Goal: Task Accomplishment & Management: Manage account settings

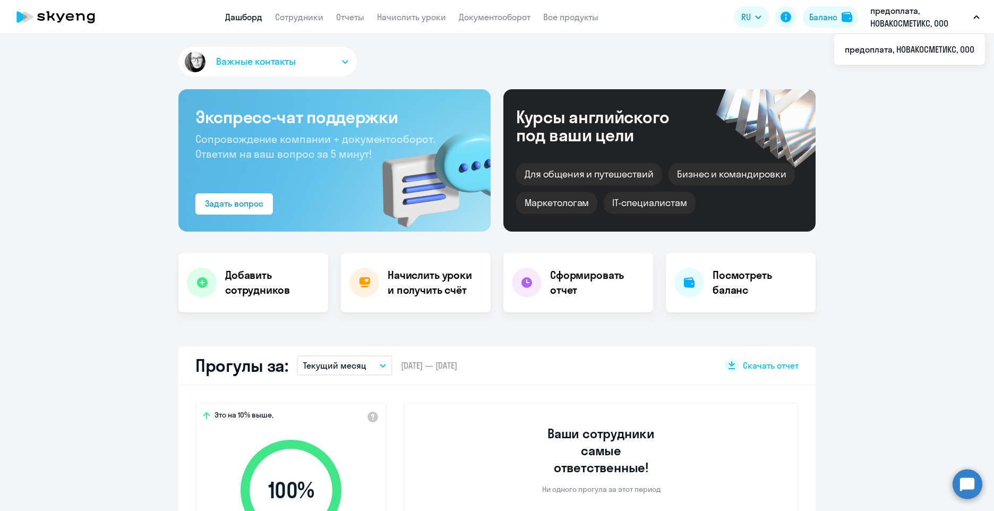
select select "30"
click at [312, 15] on link "Сотрудники" at bounding box center [299, 17] width 48 height 11
select select "30"
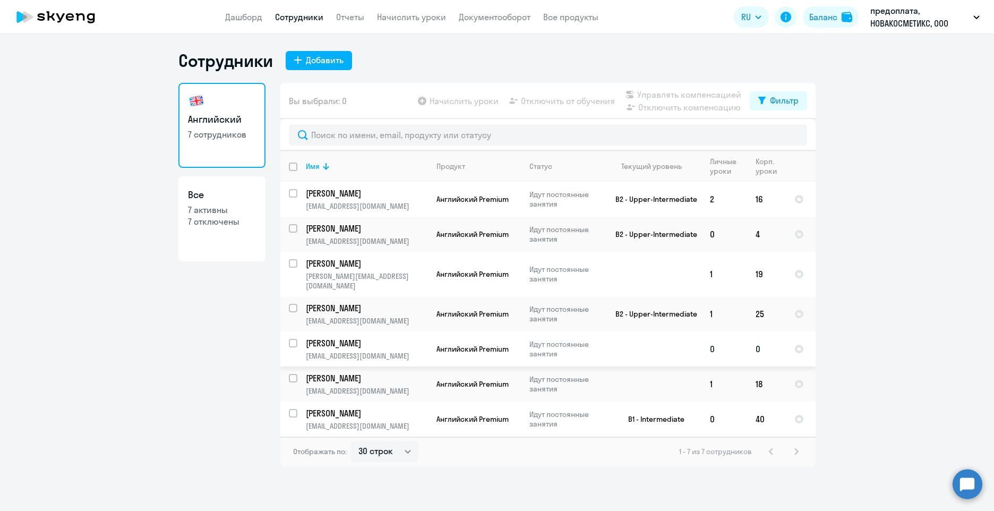
click at [293, 339] on input "select row 37844524" at bounding box center [299, 349] width 21 height 21
checkbox input "true"
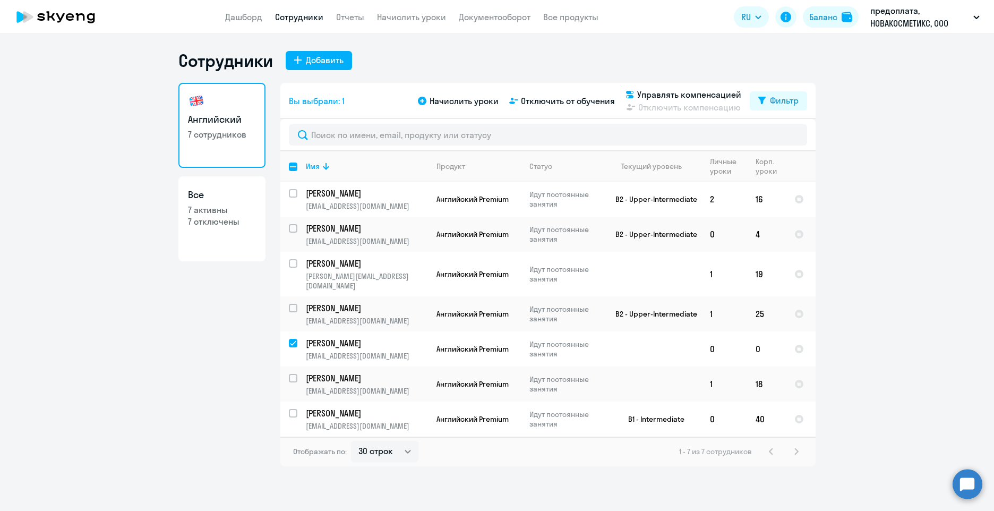
drag, startPoint x: 488, startPoint y: 89, endPoint x: 484, endPoint y: 94, distance: 6.4
click at [484, 94] on div "Начислить уроки Отключить от обучения Управлять компенсацией Отключить компенса…" at bounding box center [583, 100] width 334 height 25
drag, startPoint x: 484, startPoint y: 94, endPoint x: 477, endPoint y: 105, distance: 12.7
click at [477, 105] on span "Начислить уроки" at bounding box center [464, 101] width 69 height 13
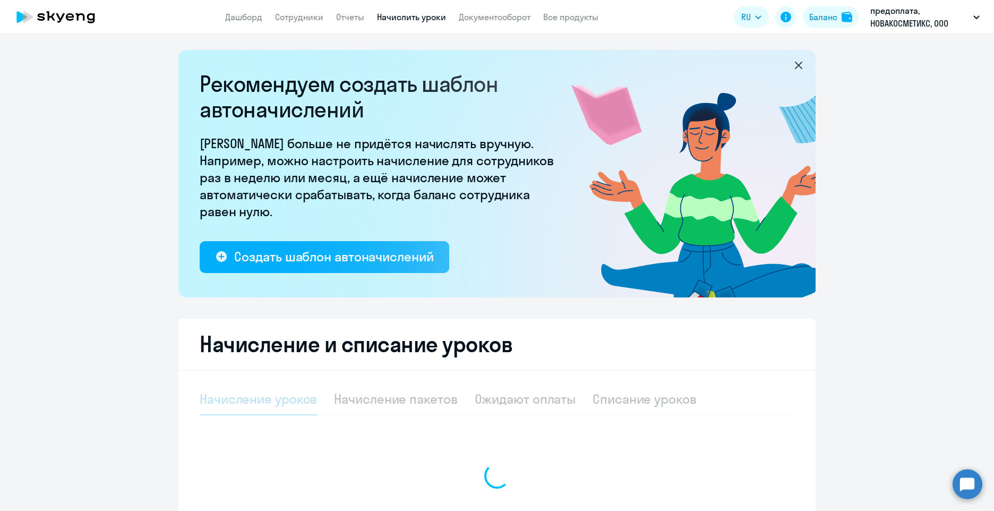
select select "10"
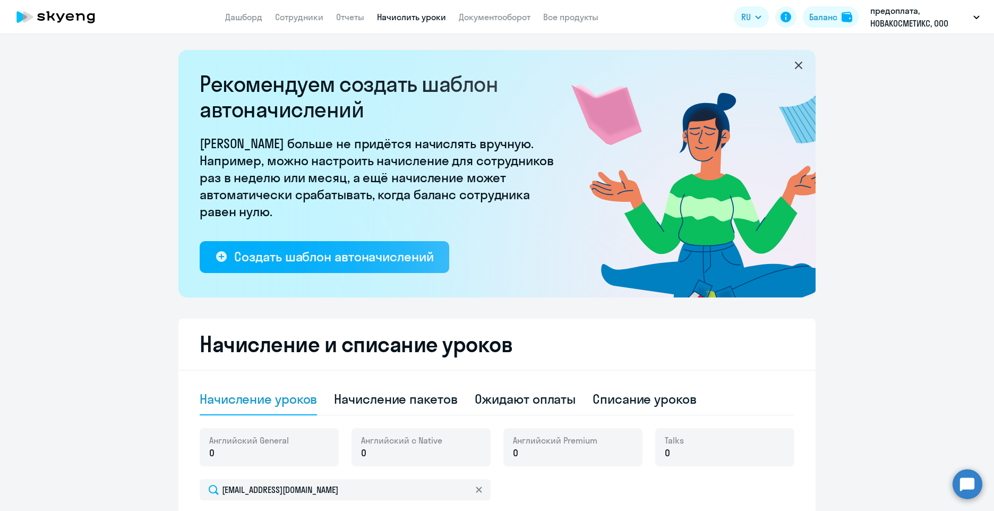
scroll to position [212, 0]
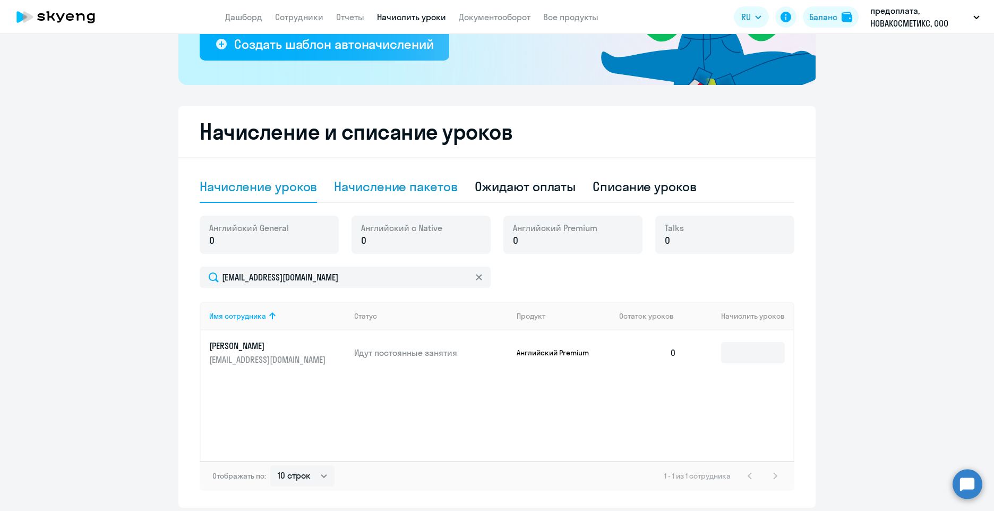
click at [389, 195] on div "Начисление пакетов" at bounding box center [395, 187] width 123 height 32
select select "10"
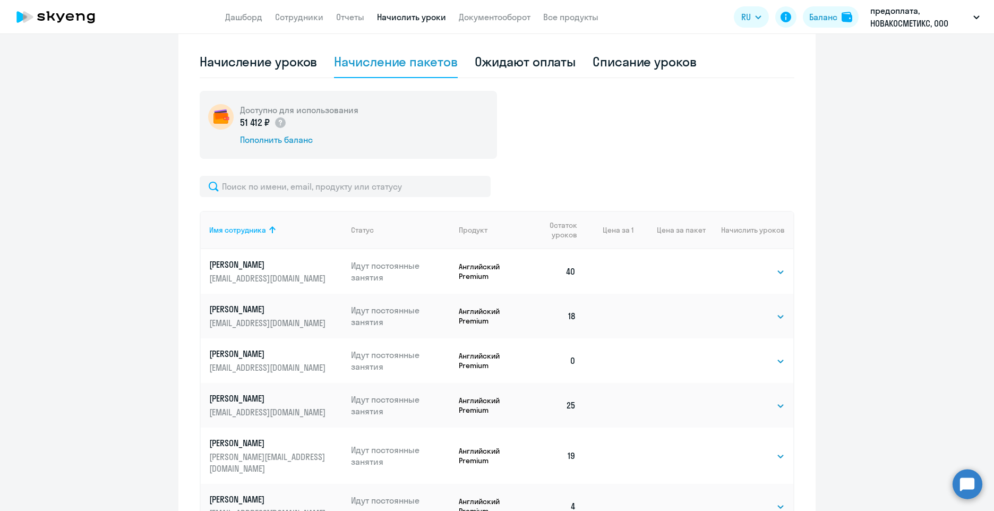
scroll to position [425, 0]
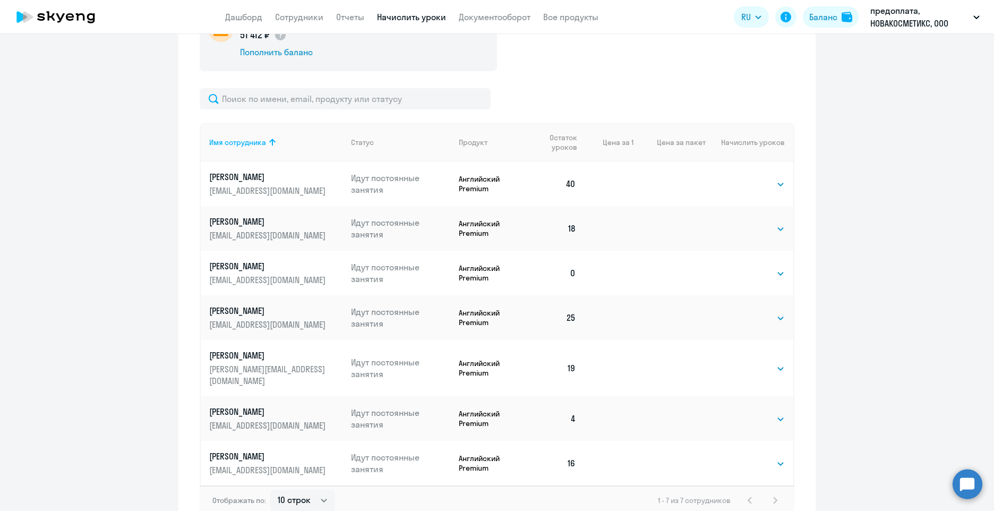
select select "30"
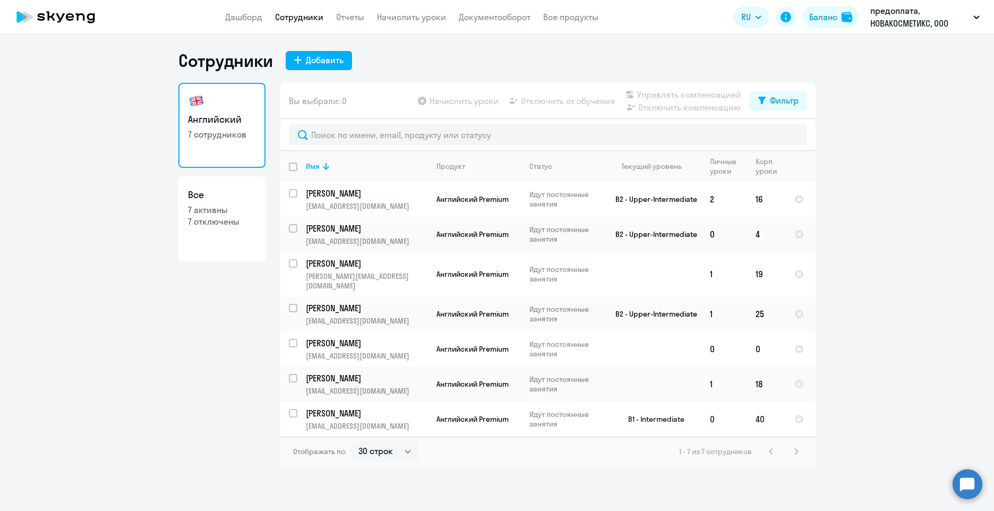
click at [293, 409] on input "select row 22607477" at bounding box center [299, 419] width 21 height 21
checkbox input "true"
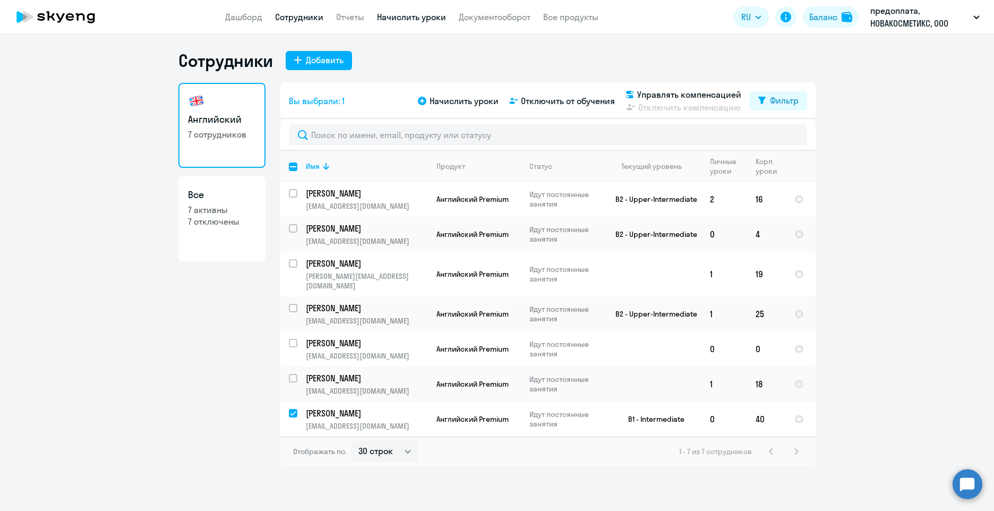
click at [383, 16] on link "Начислить уроки" at bounding box center [411, 17] width 69 height 11
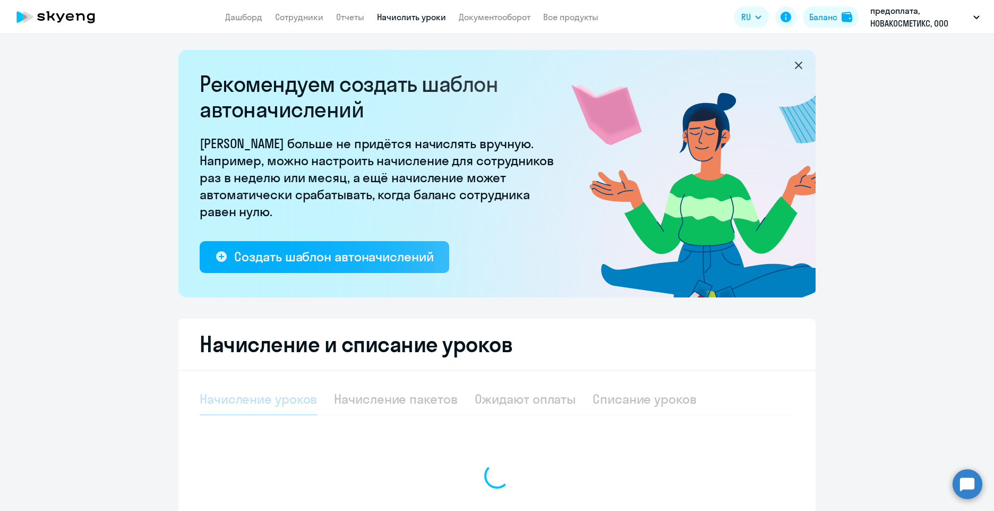
select select "10"
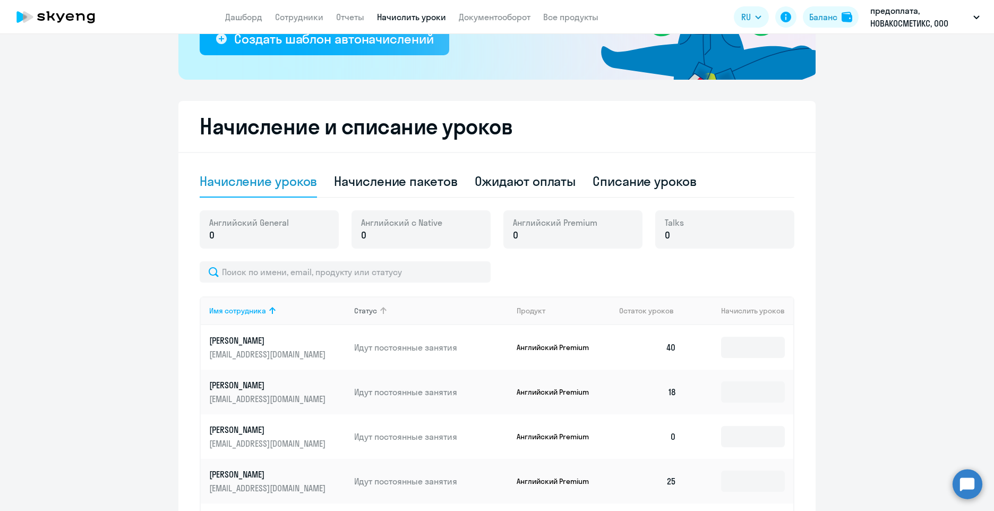
scroll to position [319, 0]
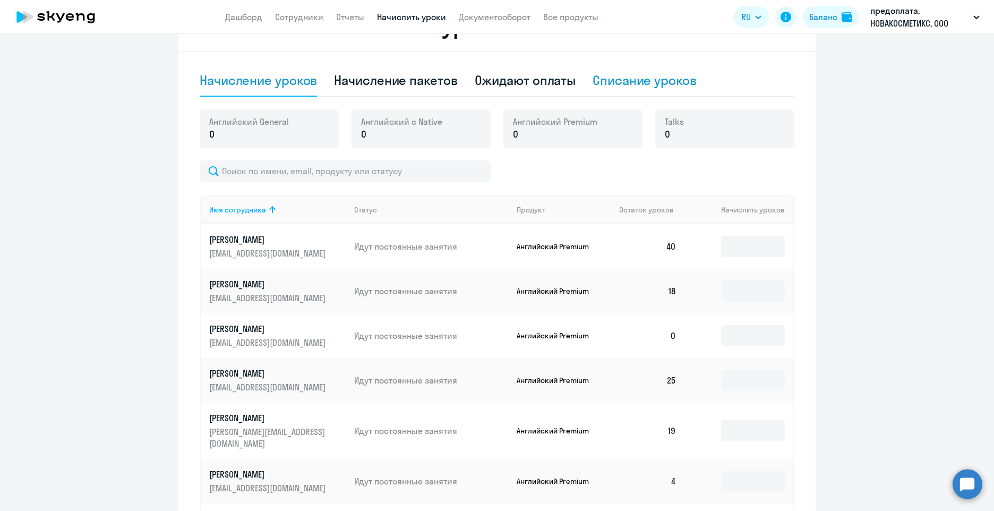
click at [637, 87] on div "Списание уроков" at bounding box center [645, 80] width 104 height 17
select select "10"
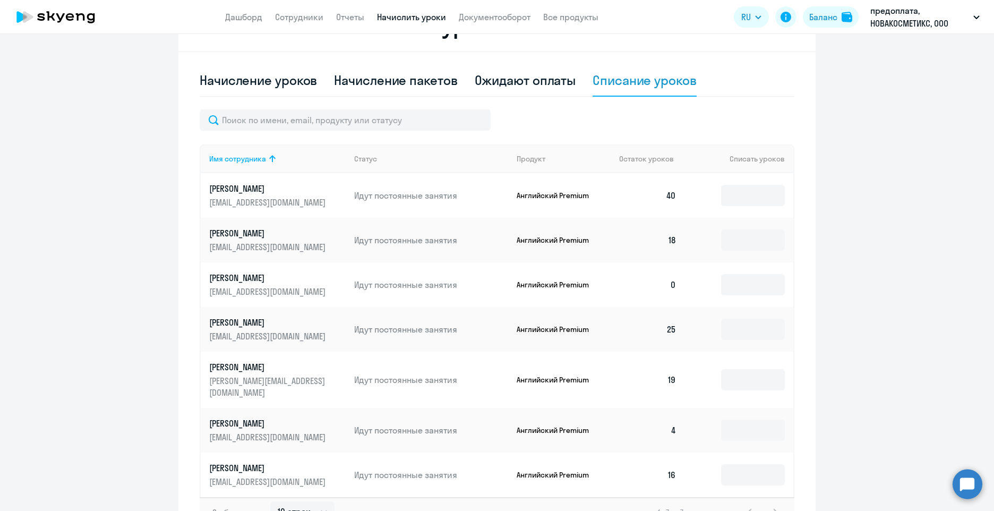
click at [307, 195] on link "[PERSON_NAME] [EMAIL_ADDRESS][DOMAIN_NAME]" at bounding box center [277, 195] width 136 height 25
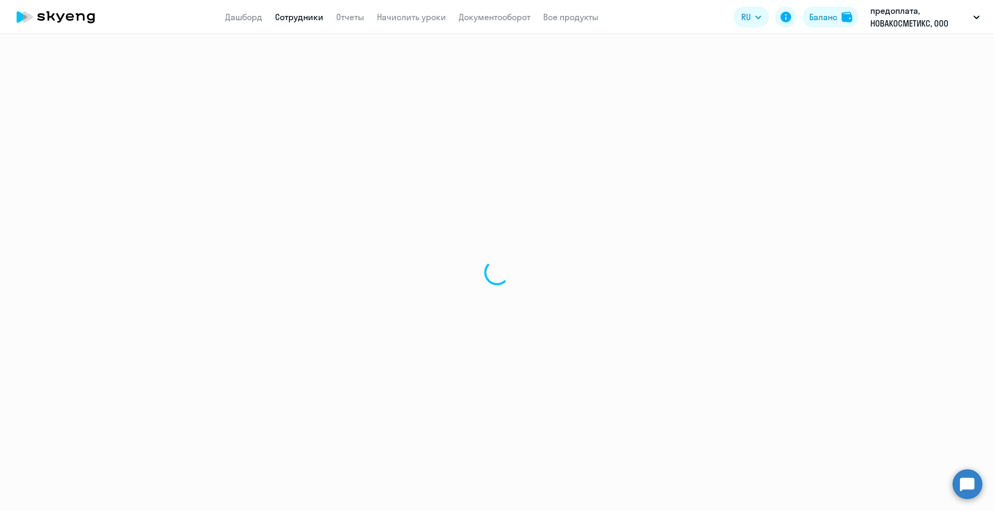
select select "english"
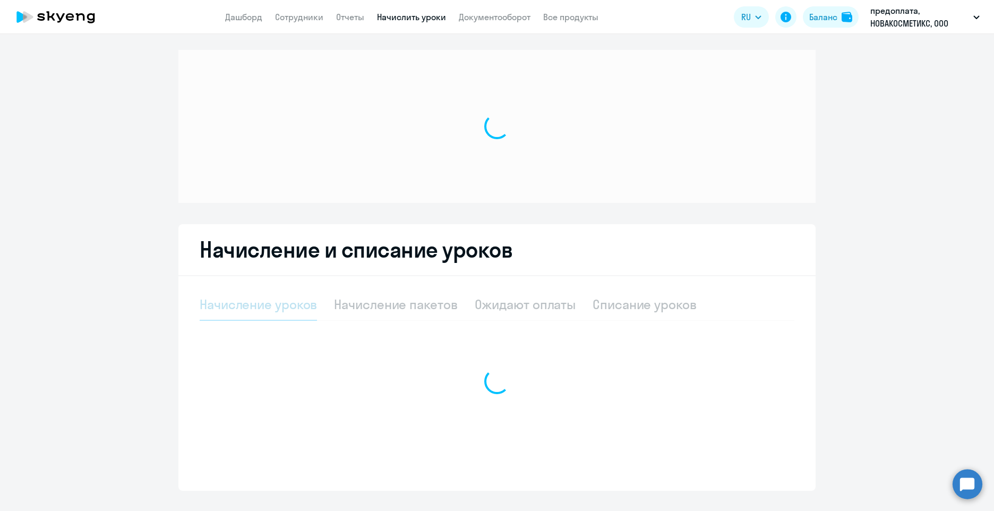
select select "10"
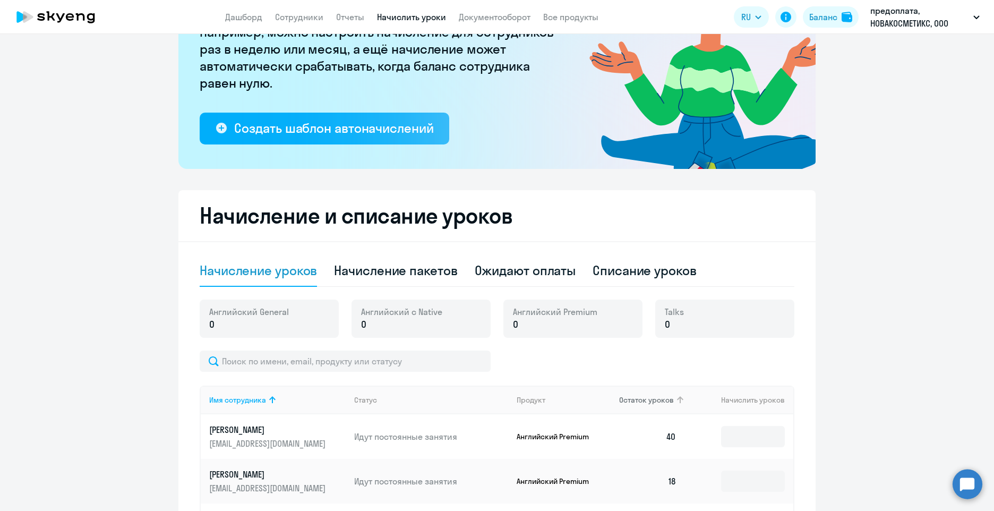
scroll to position [212, 0]
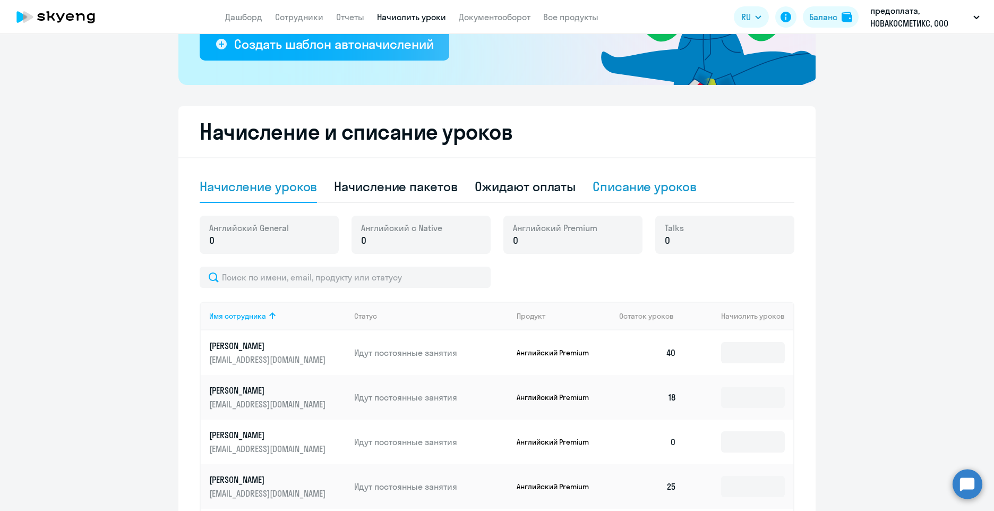
click at [666, 187] on div "Списание уроков" at bounding box center [645, 186] width 104 height 17
select select "10"
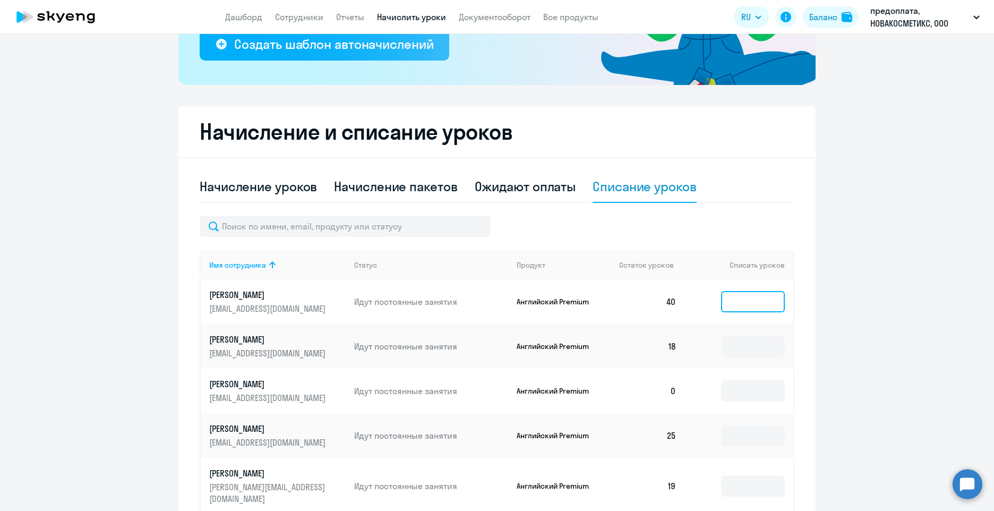
click at [737, 307] on input at bounding box center [753, 301] width 64 height 21
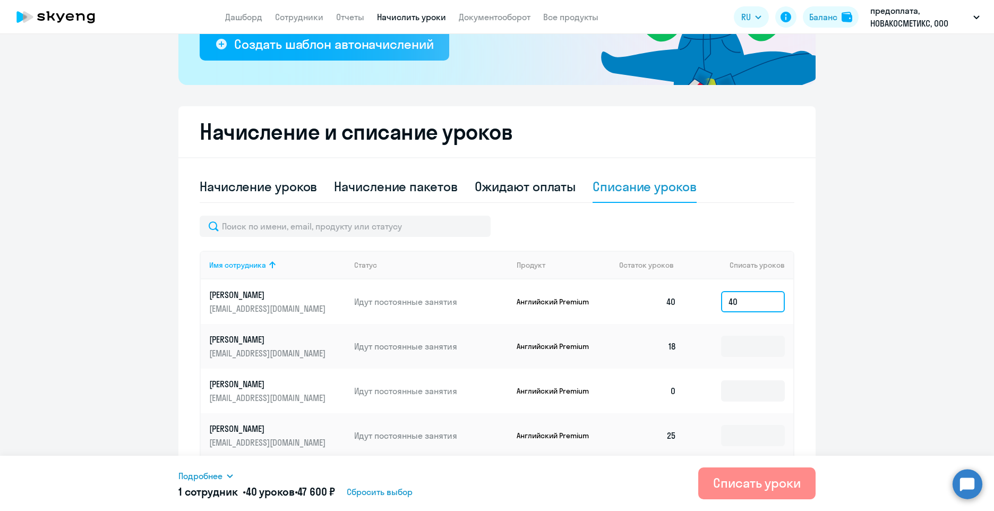
type input "40"
click at [790, 487] on div "Списать уроки" at bounding box center [757, 482] width 88 height 17
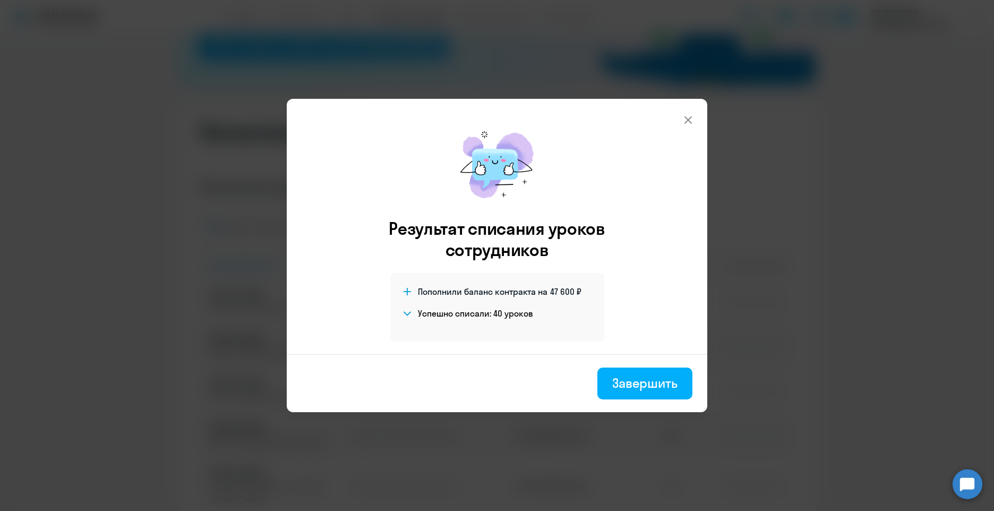
click at [646, 388] on div "Завершить" at bounding box center [644, 382] width 65 height 17
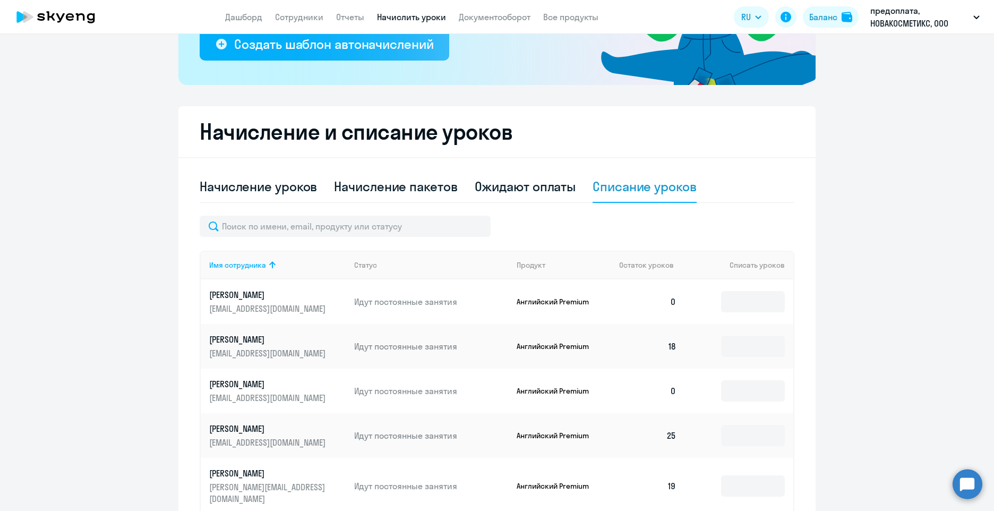
click at [875, 134] on ng-component "Рекомендуем создать шаблон автоначислений Уроки больше не придётся начислять вр…" at bounding box center [497, 243] width 994 height 813
click at [284, 189] on div "Начисление уроков" at bounding box center [258, 186] width 117 height 17
select select "10"
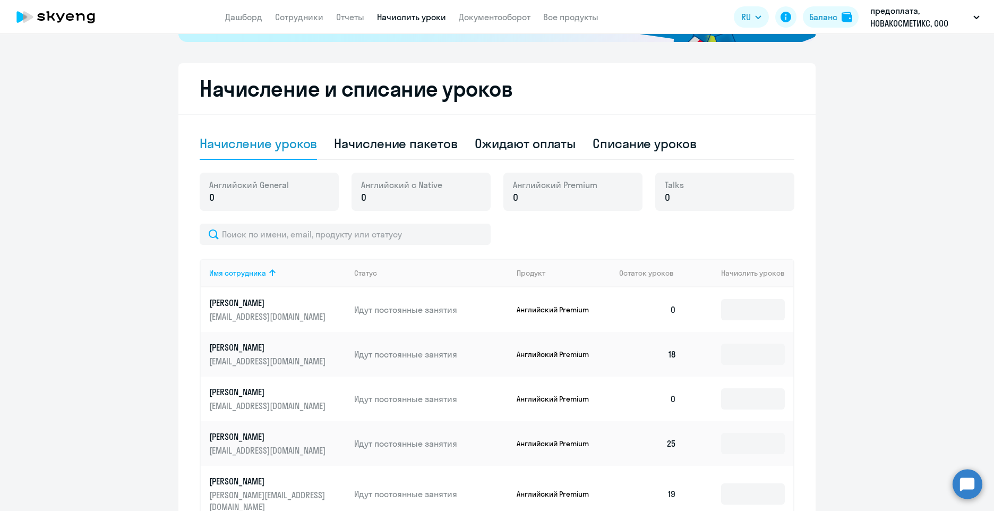
scroll to position [319, 0]
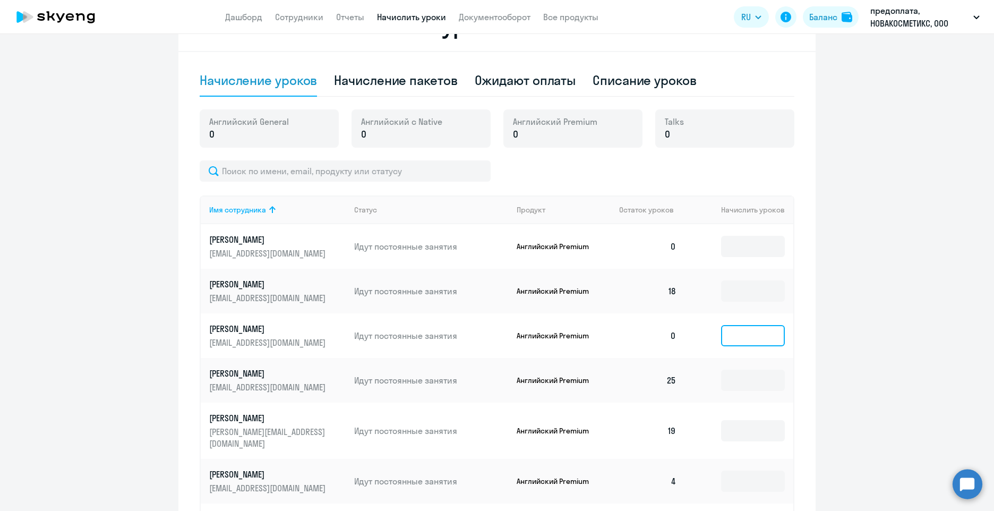
click at [728, 343] on input at bounding box center [753, 335] width 64 height 21
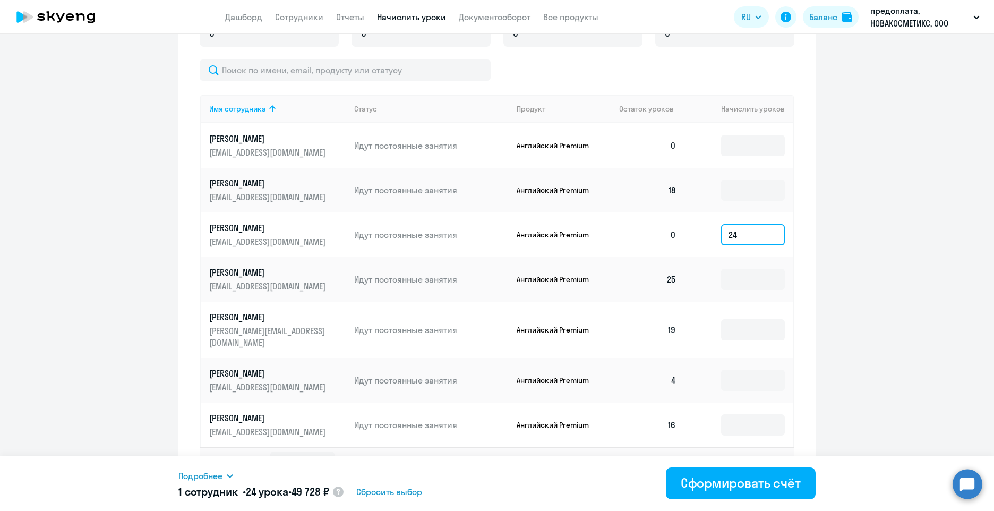
scroll to position [433, 0]
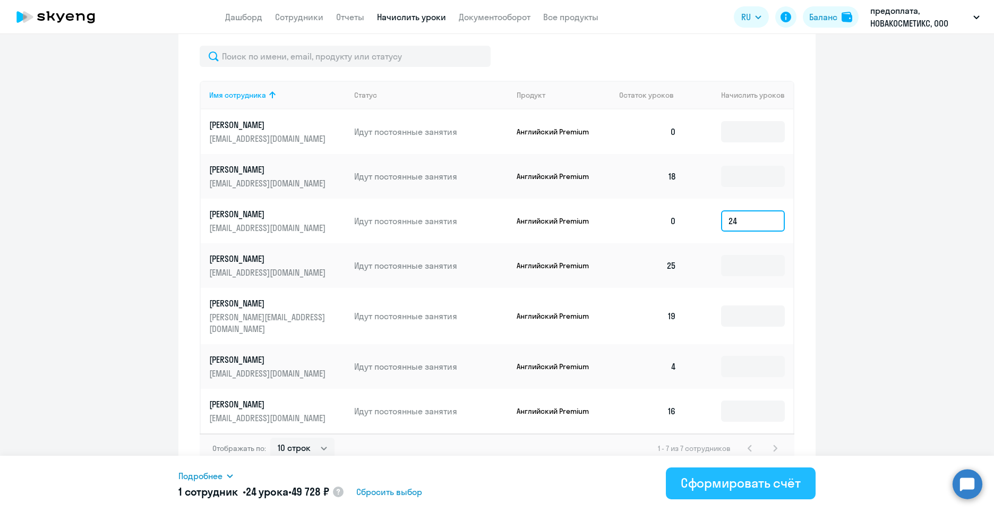
type input "24"
click at [761, 485] on div "Сформировать счёт" at bounding box center [741, 482] width 120 height 17
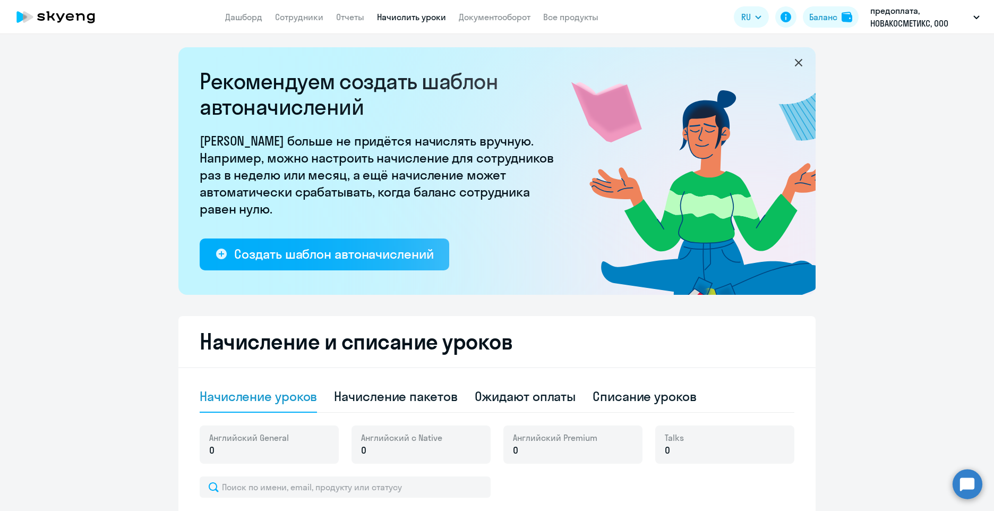
scroll to position [0, 0]
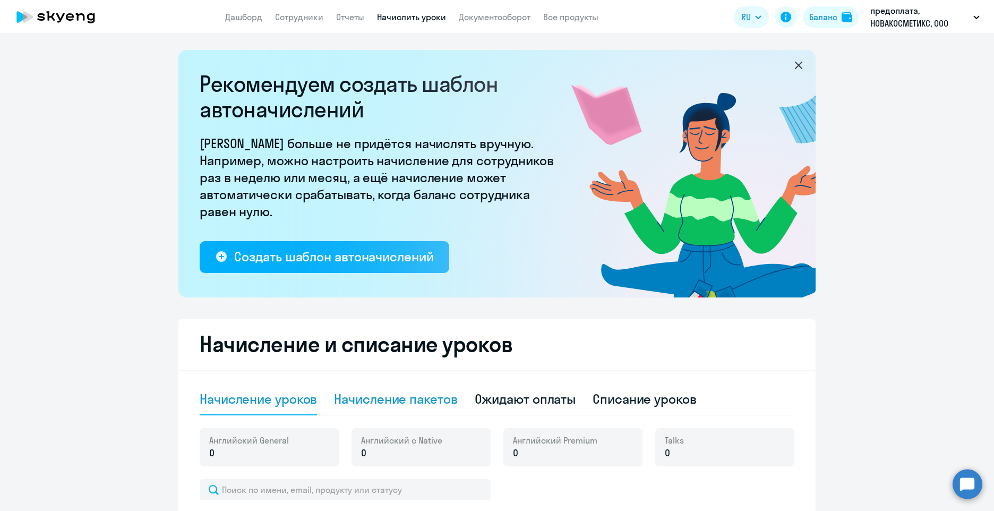
click at [389, 402] on div "Начисление пакетов" at bounding box center [395, 398] width 123 height 17
select select "10"
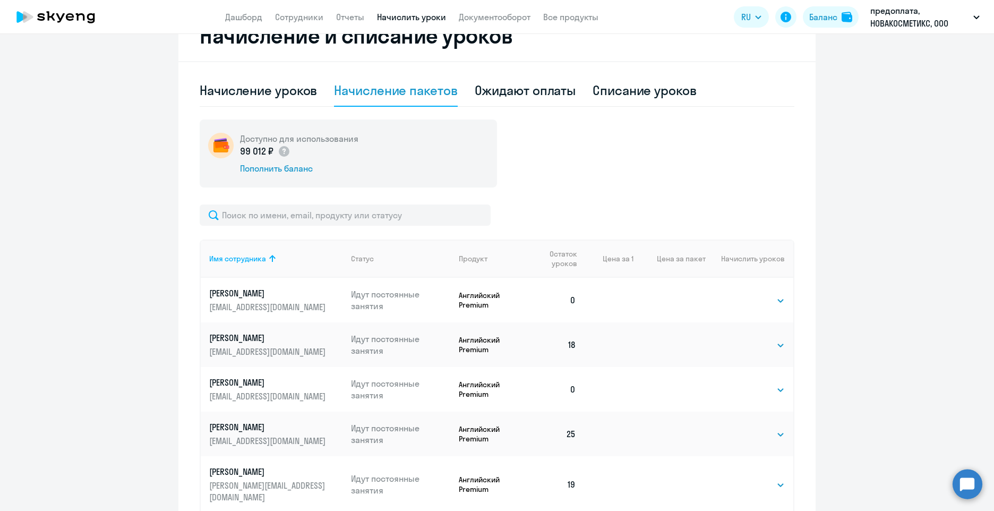
scroll to position [425, 0]
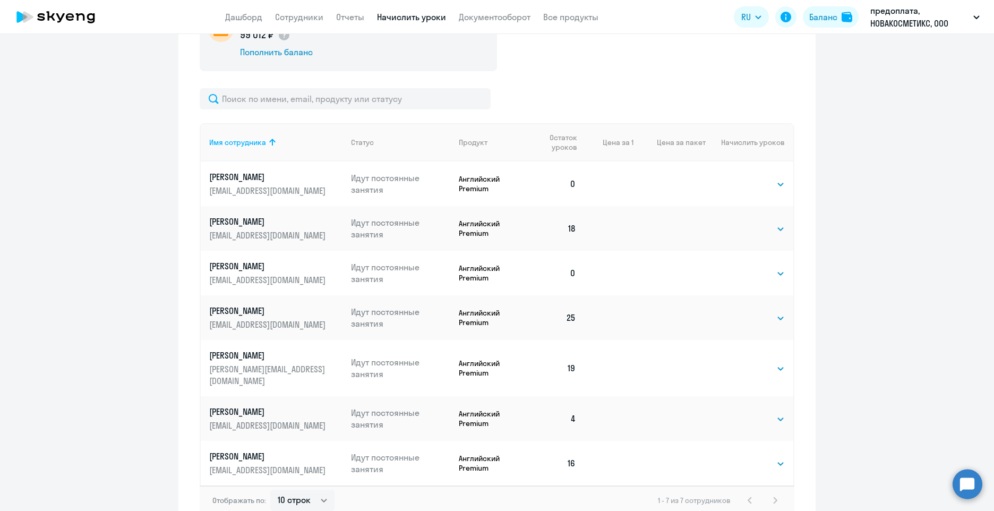
click at [769, 280] on td "Выбрать 4 8 16 32 64 96 128 Выбрать" at bounding box center [750, 273] width 88 height 45
click at [765, 274] on select "Выбрать 4 8 16 32 64 96 128" at bounding box center [763, 273] width 44 height 13
select select "32"
click at [741, 267] on select "Выбрать 4 8 16 32 64 96 128" at bounding box center [763, 273] width 44 height 13
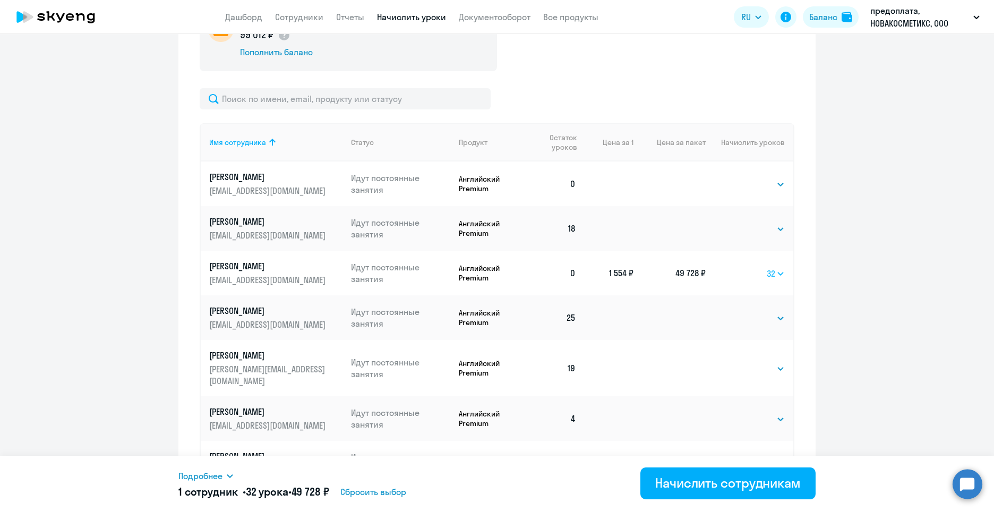
click at [774, 275] on select "Выбрать 4 8 16 32 64 96 128" at bounding box center [776, 273] width 18 height 13
click at [767, 267] on select "Выбрать 4 8 16 32 64 96 128" at bounding box center [776, 273] width 18 height 13
click at [829, 292] on ng-component "Рекомендуем создать шаблон автоначислений Уроки больше не придётся начислять вр…" at bounding box center [497, 78] width 994 height 907
click at [738, 487] on div "Начислить сотрудникам" at bounding box center [728, 482] width 146 height 17
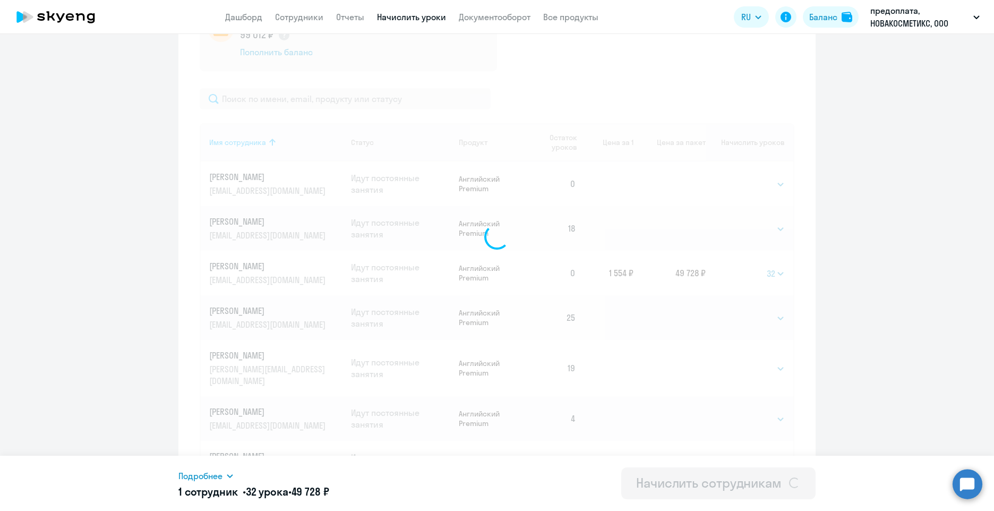
select select
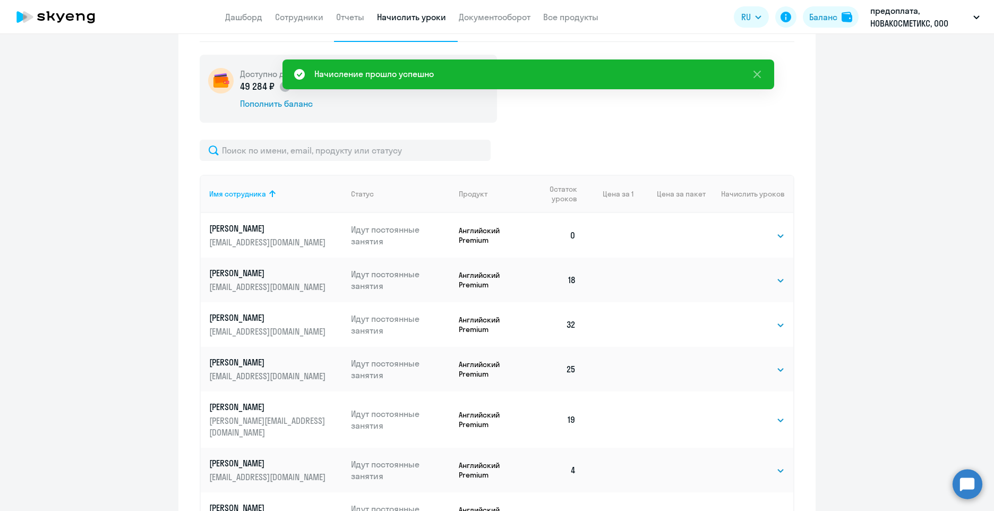
scroll to position [266, 0]
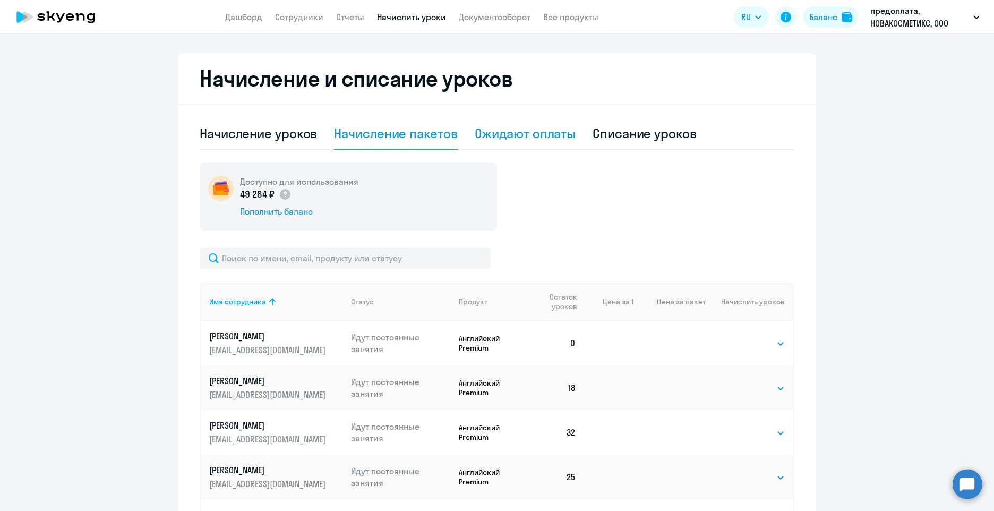
click at [523, 139] on div "Ожидают оплаты" at bounding box center [525, 133] width 101 height 17
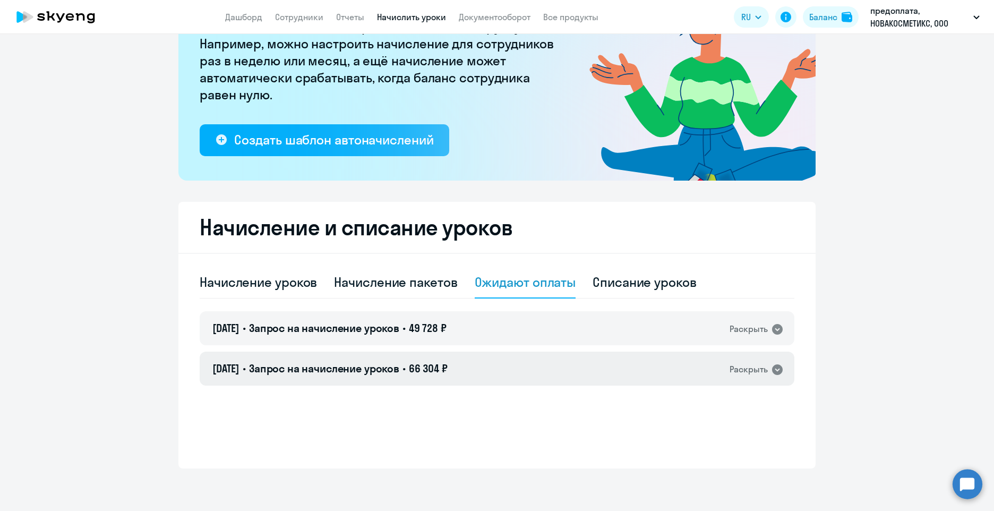
click at [771, 374] on icon at bounding box center [777, 369] width 13 height 13
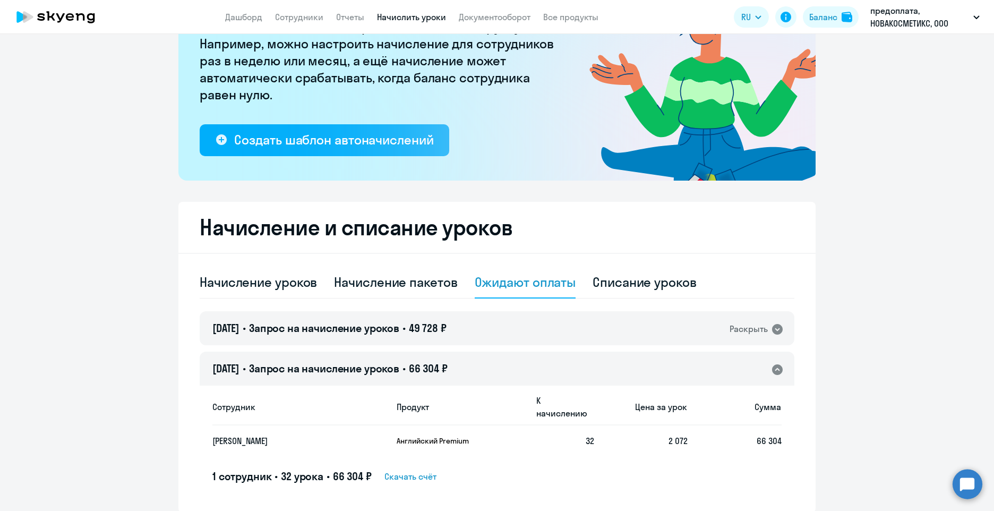
scroll to position [148, 0]
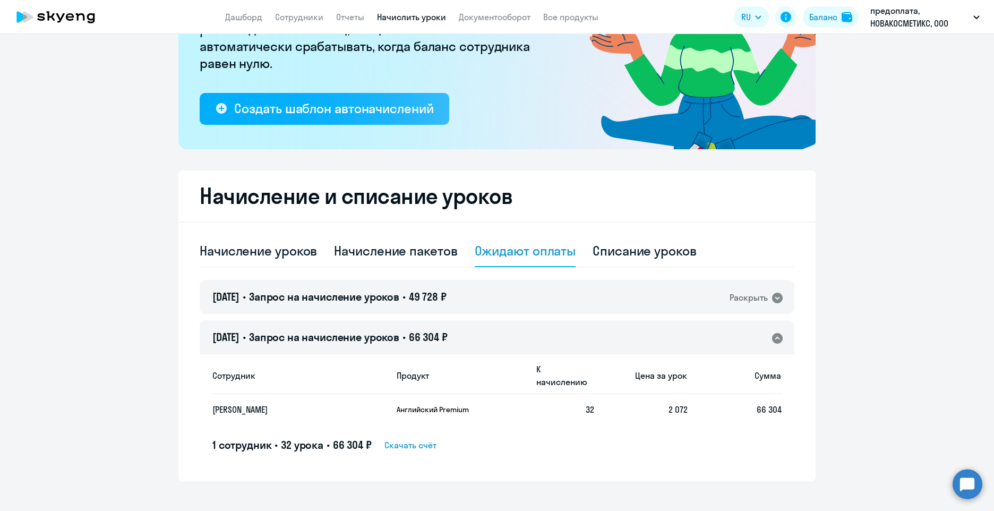
click at [771, 344] on icon at bounding box center [777, 338] width 13 height 13
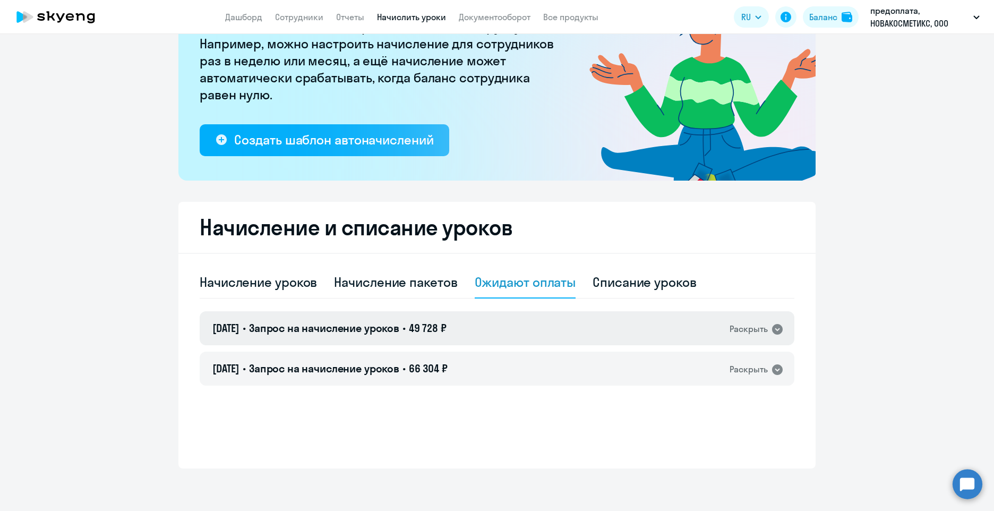
click at [767, 341] on div "[DATE] • Запрос на начисление уроков • 49 728 ₽ Раскрыть" at bounding box center [497, 328] width 595 height 34
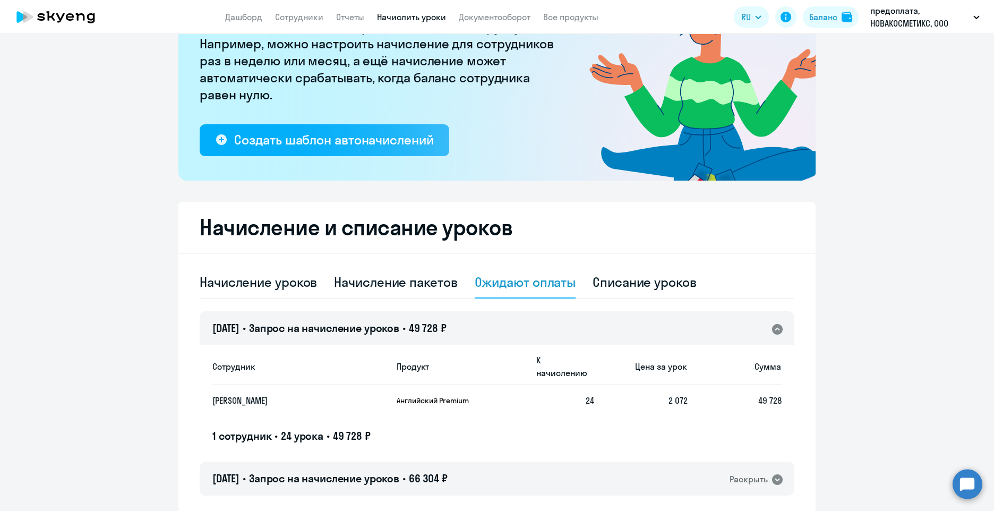
scroll to position [148, 0]
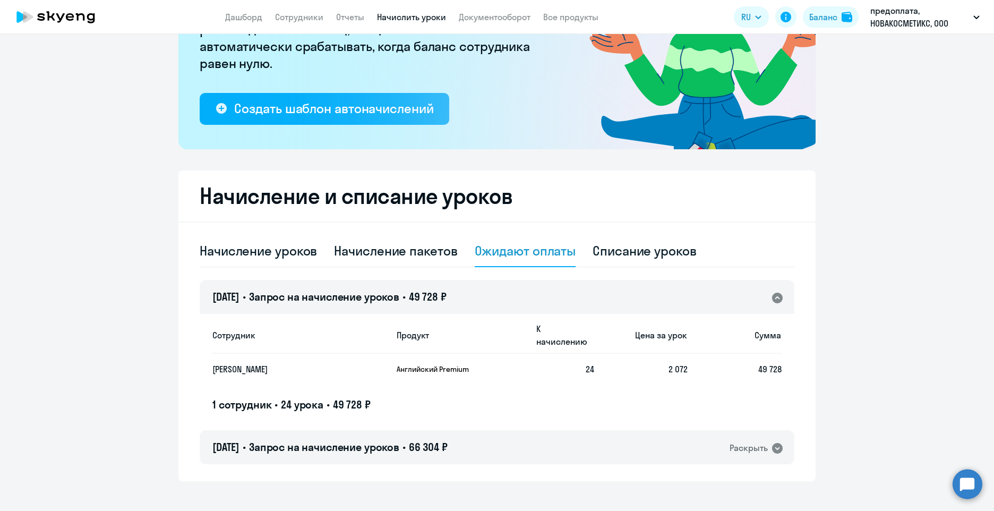
click at [777, 298] on icon at bounding box center [777, 298] width 11 height 11
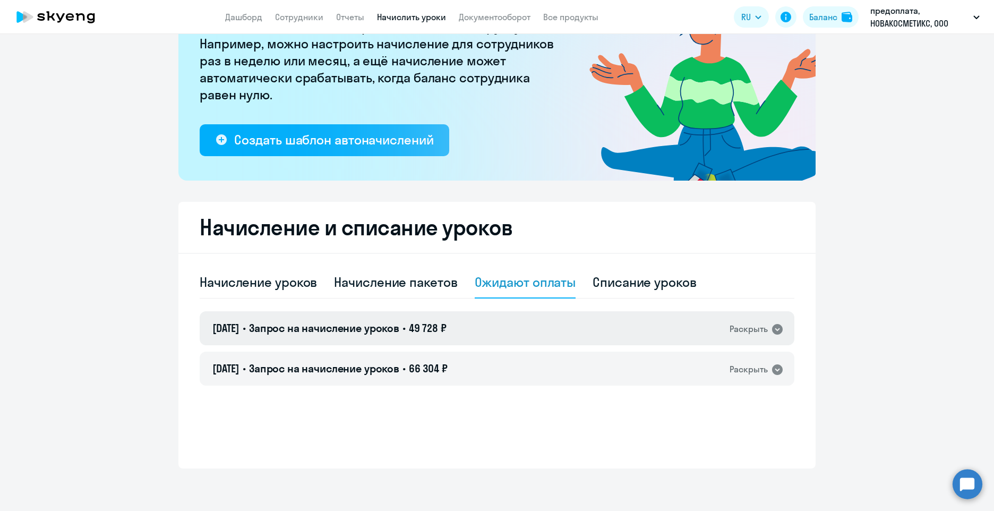
click at [778, 331] on icon at bounding box center [777, 329] width 11 height 11
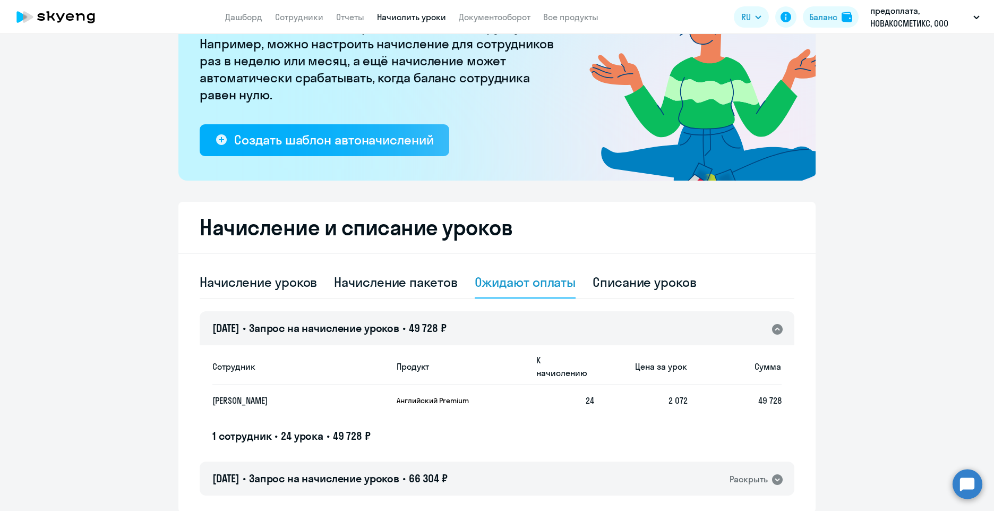
scroll to position [148, 0]
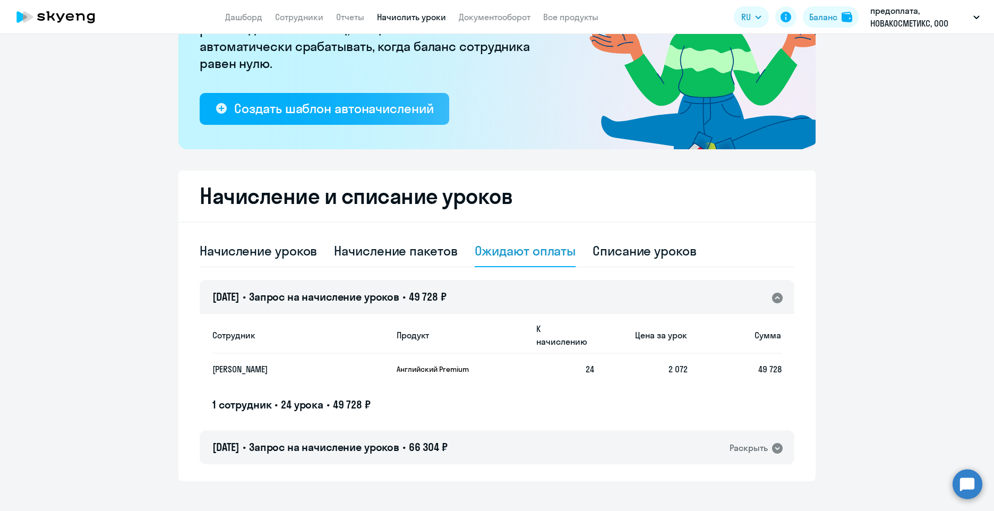
drag, startPoint x: 425, startPoint y: 302, endPoint x: 821, endPoint y: 290, distance: 395.9
click at [821, 290] on ng-component "Рекомендуем создать шаблон автоначислений Уроки больше не придётся начислять вр…" at bounding box center [497, 191] width 994 height 579
click at [778, 443] on icon at bounding box center [777, 448] width 11 height 11
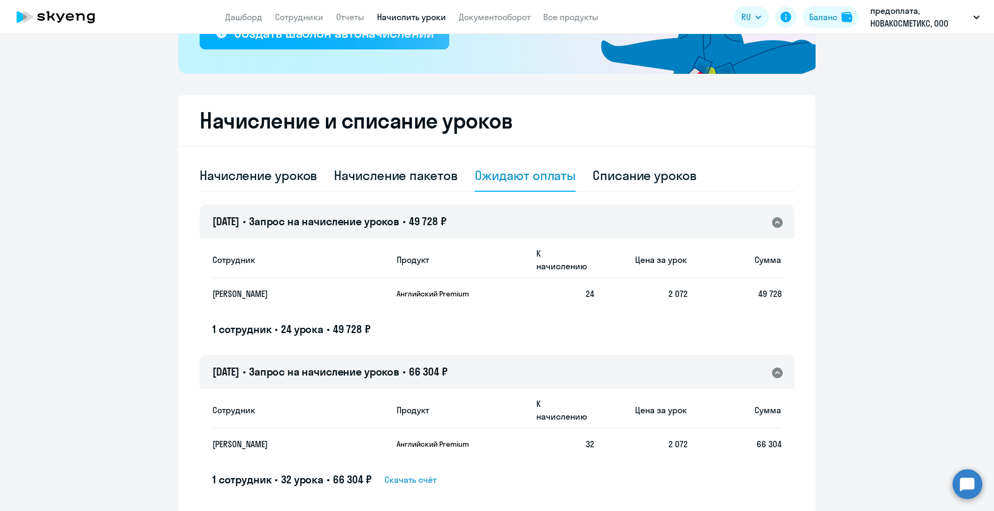
scroll to position [245, 0]
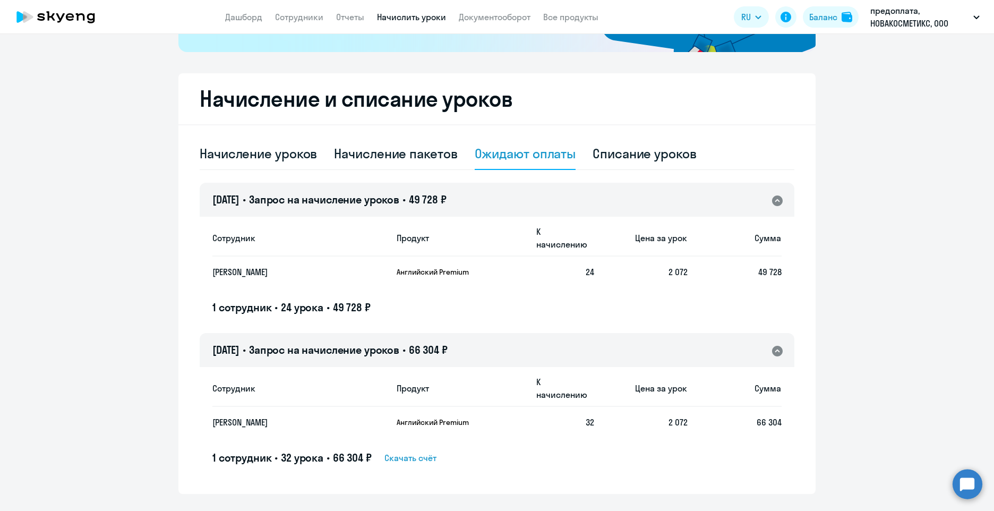
click at [773, 346] on icon at bounding box center [777, 351] width 11 height 11
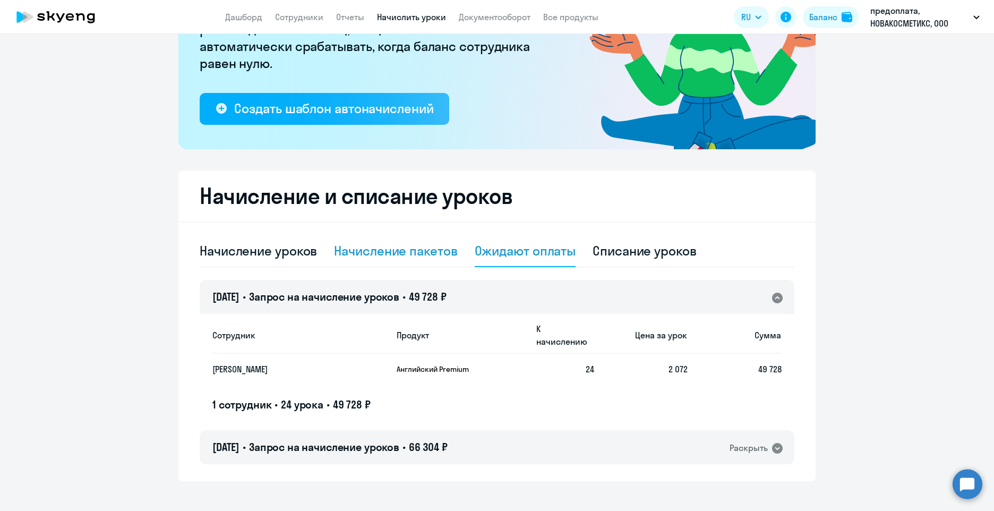
click at [376, 258] on div "Начисление пакетов" at bounding box center [395, 250] width 123 height 17
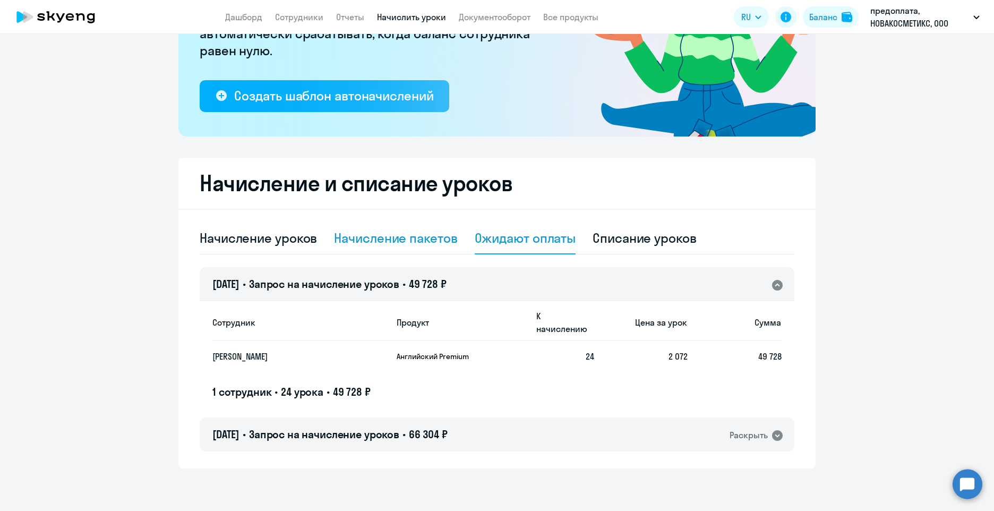
select select "10"
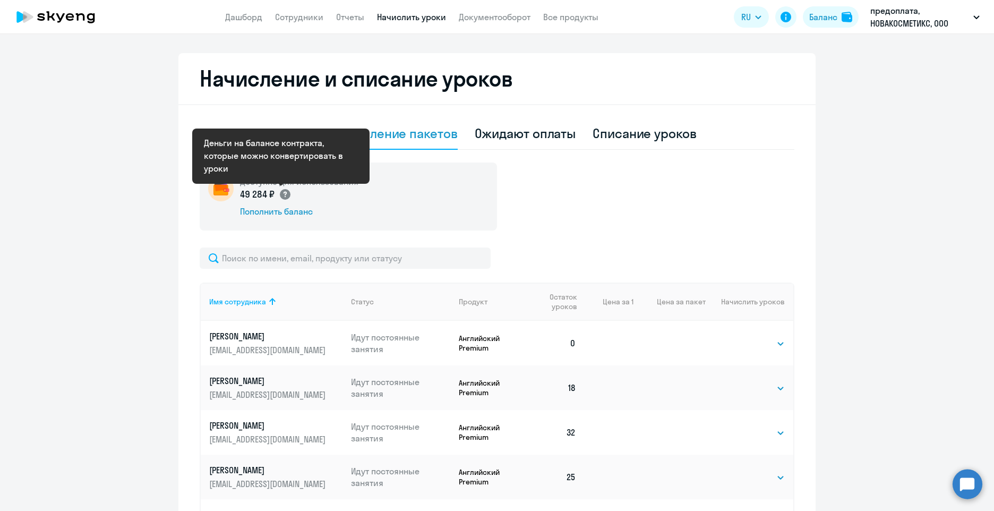
click at [280, 194] on circle at bounding box center [285, 194] width 11 height 11
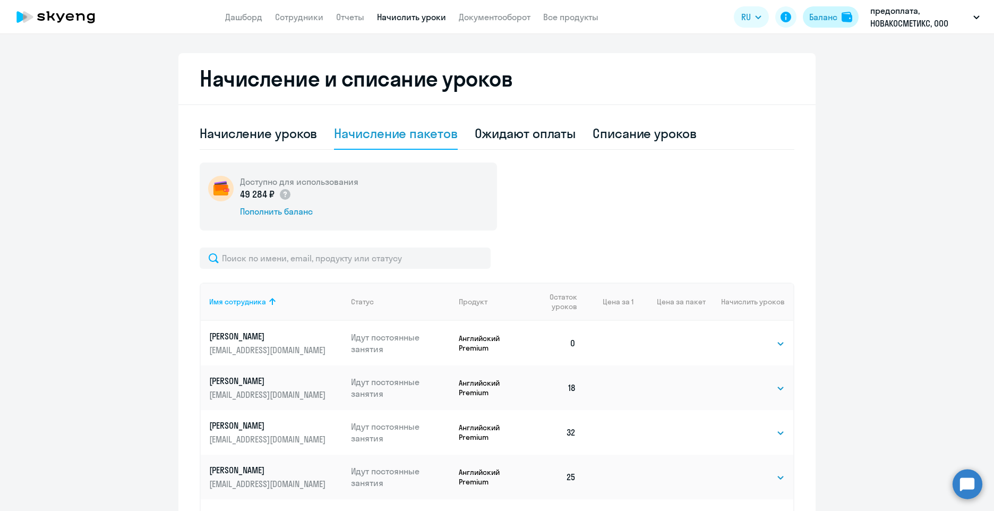
click at [831, 20] on div "Баланс" at bounding box center [823, 17] width 28 height 13
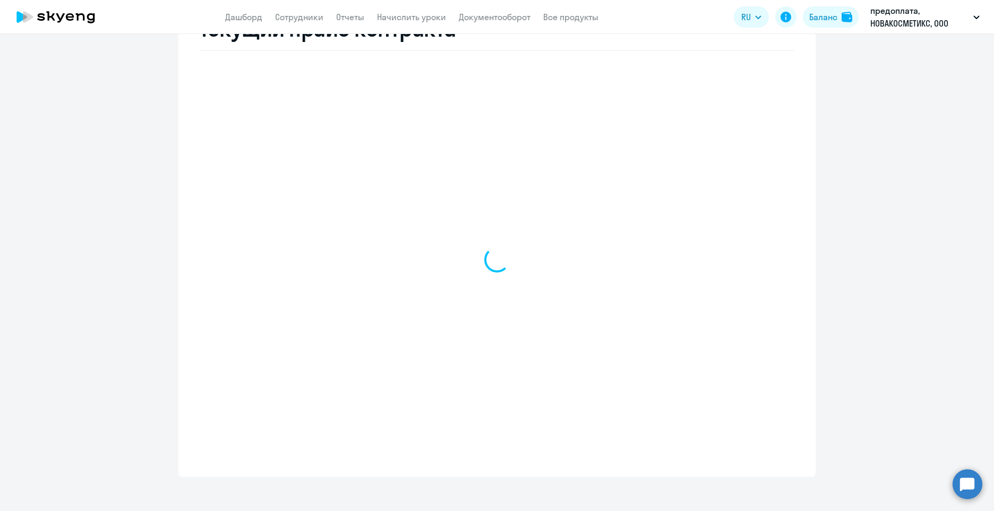
scroll to position [443, 0]
select select "english_adult_not_native_speaker"
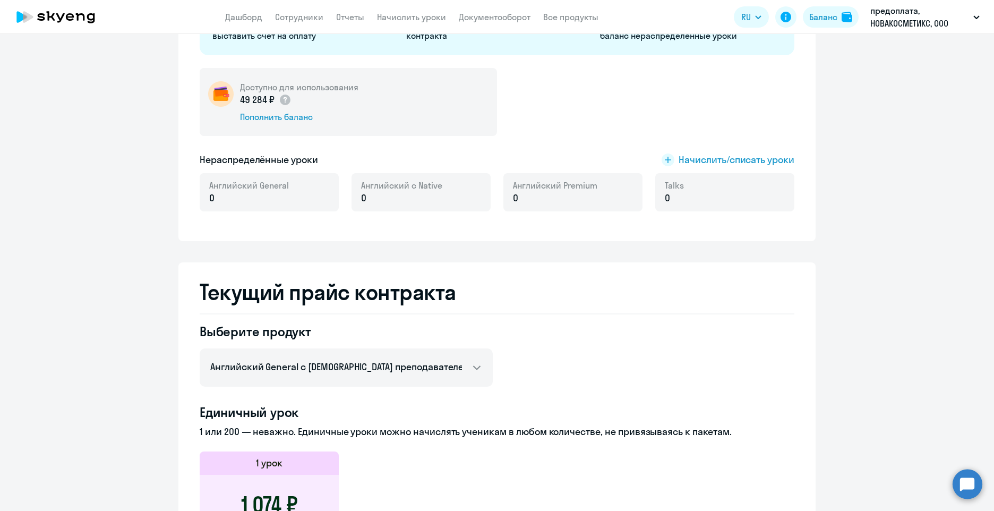
scroll to position [0, 0]
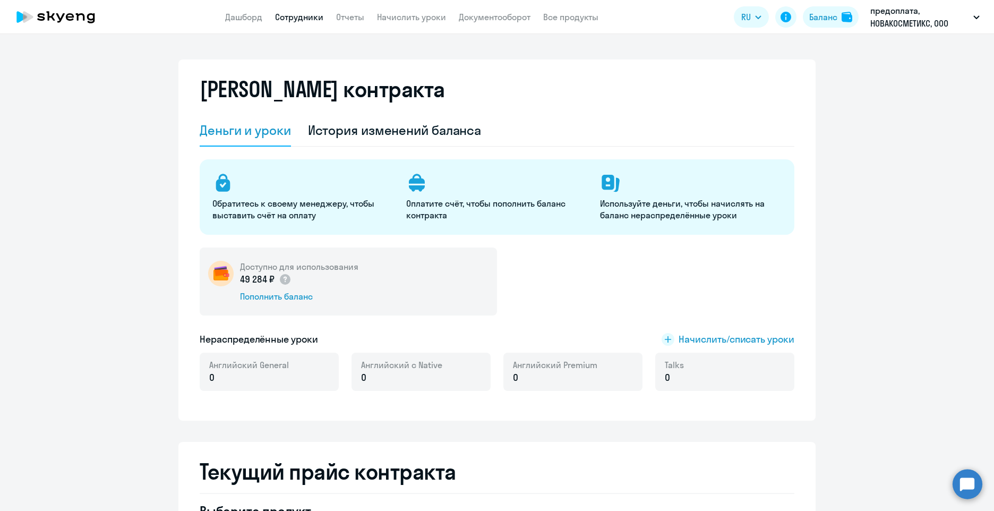
click at [297, 14] on link "Сотрудники" at bounding box center [299, 17] width 48 height 11
select select "30"
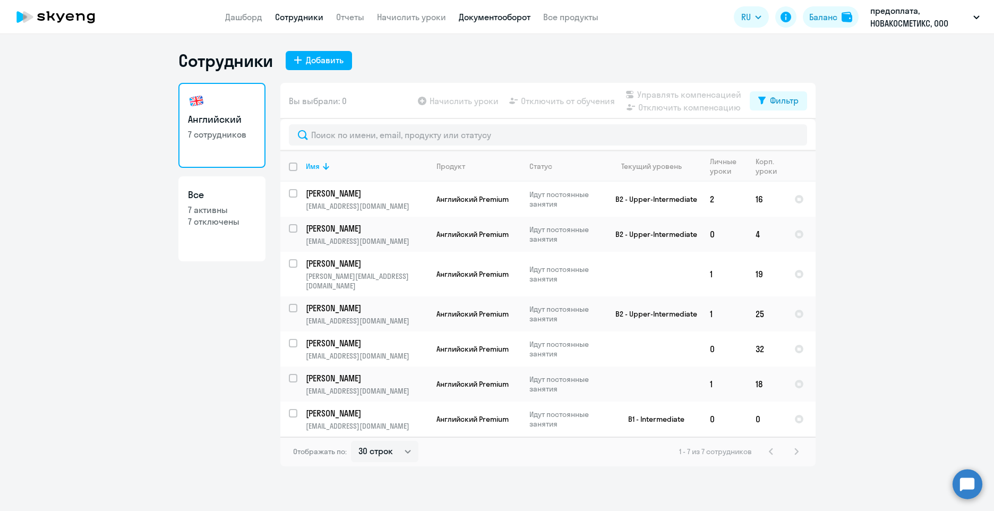
click at [502, 13] on link "Документооборот" at bounding box center [495, 17] width 72 height 11
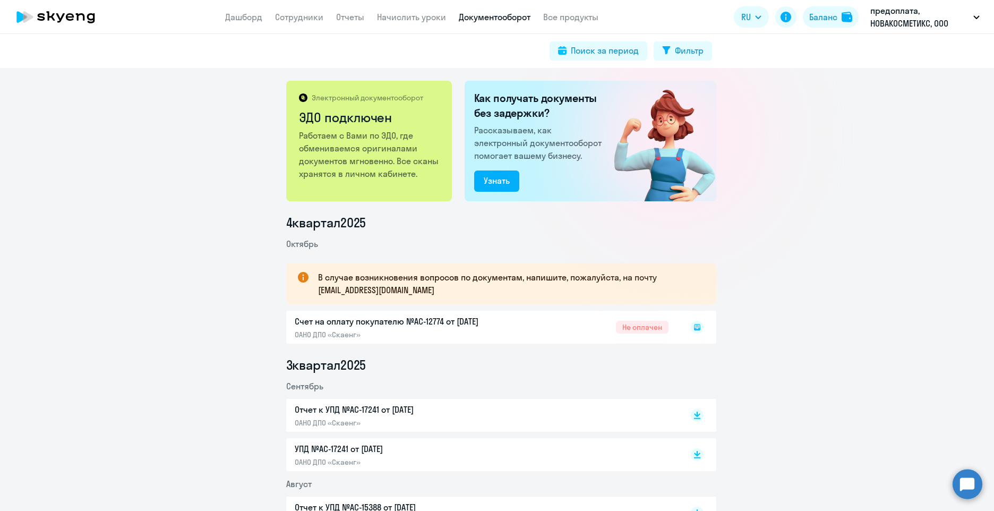
click at [402, 323] on div "Счет на оплату покупателю №AC-12774 от [DATE] ОАНО ДПО «Скаенг» Не оплачен" at bounding box center [501, 327] width 430 height 33
drag, startPoint x: 402, startPoint y: 323, endPoint x: 383, endPoint y: 337, distance: 23.2
click at [383, 338] on div "Счет на оплату покупателю №AC-12774 от [DATE] ОАНО ДПО «Скаенг» Не оплачен" at bounding box center [501, 327] width 430 height 33
click at [303, 15] on link "Сотрудники" at bounding box center [299, 17] width 48 height 11
select select "30"
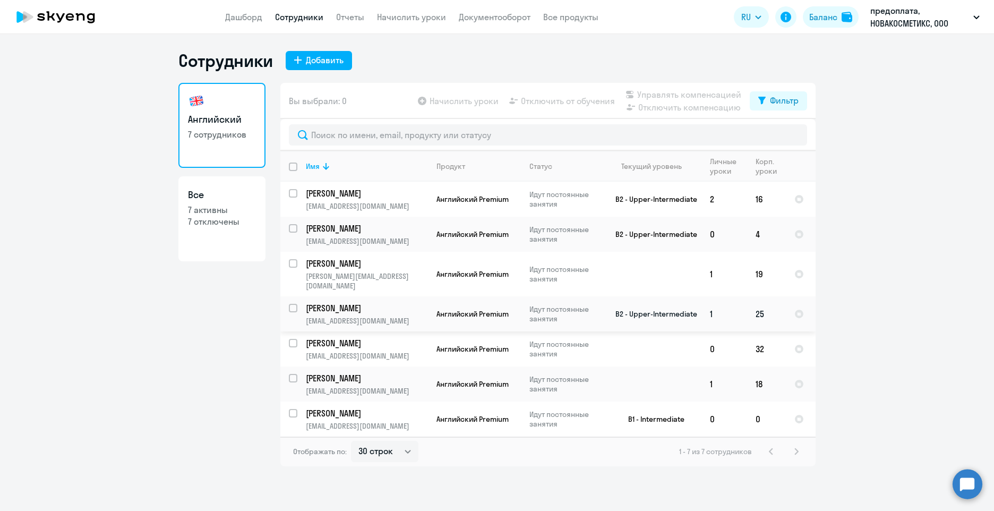
click at [408, 303] on p "[PERSON_NAME]" at bounding box center [366, 308] width 120 height 12
select select "english"
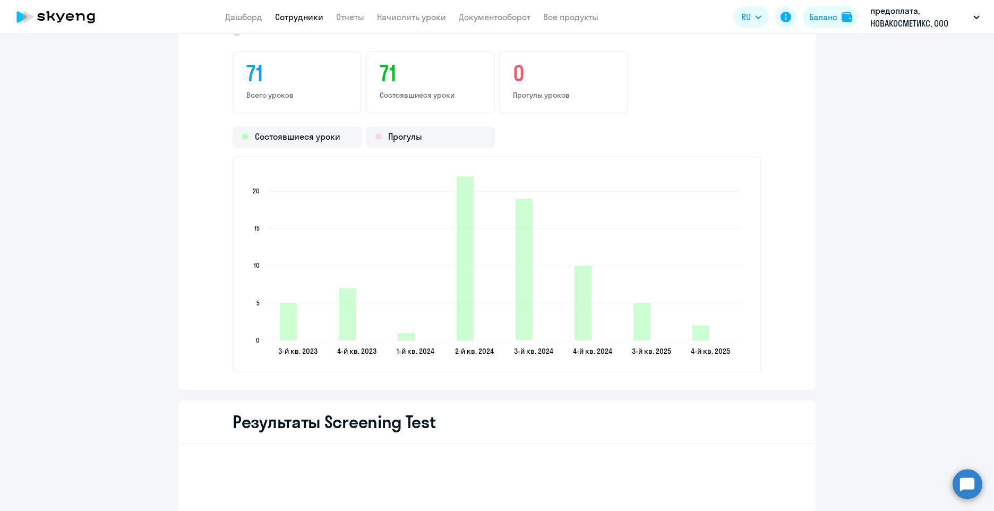
scroll to position [1275, 0]
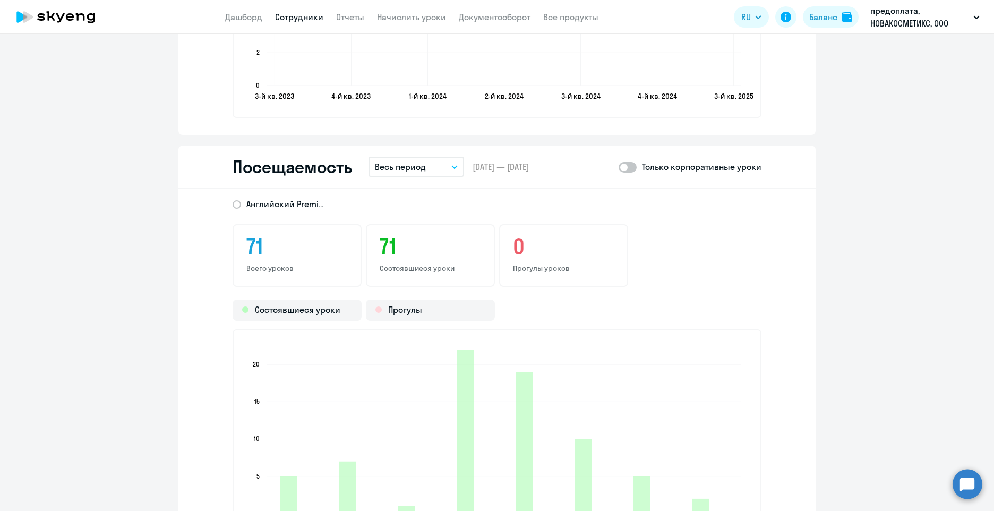
click at [449, 169] on button "Весь период" at bounding box center [417, 167] width 96 height 20
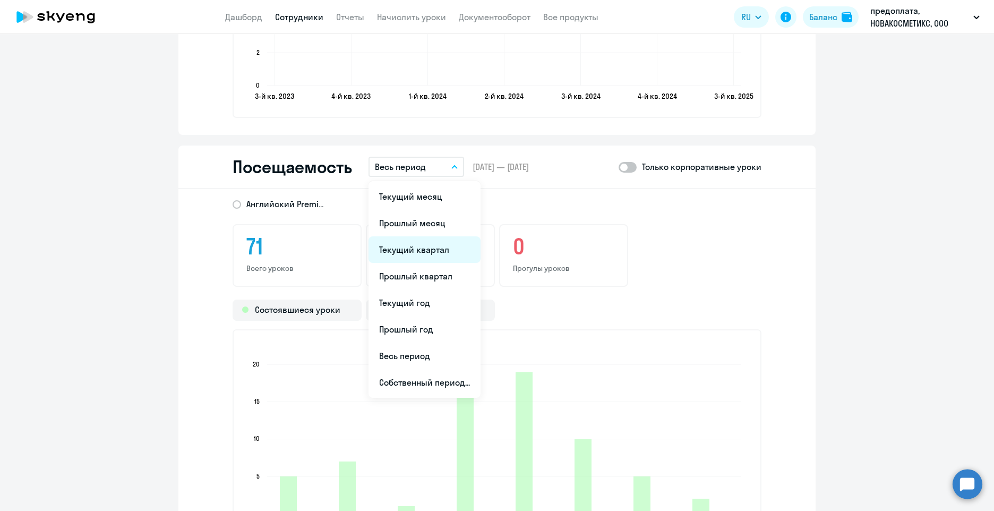
click at [440, 253] on li "Текущий квартал" at bounding box center [425, 249] width 112 height 27
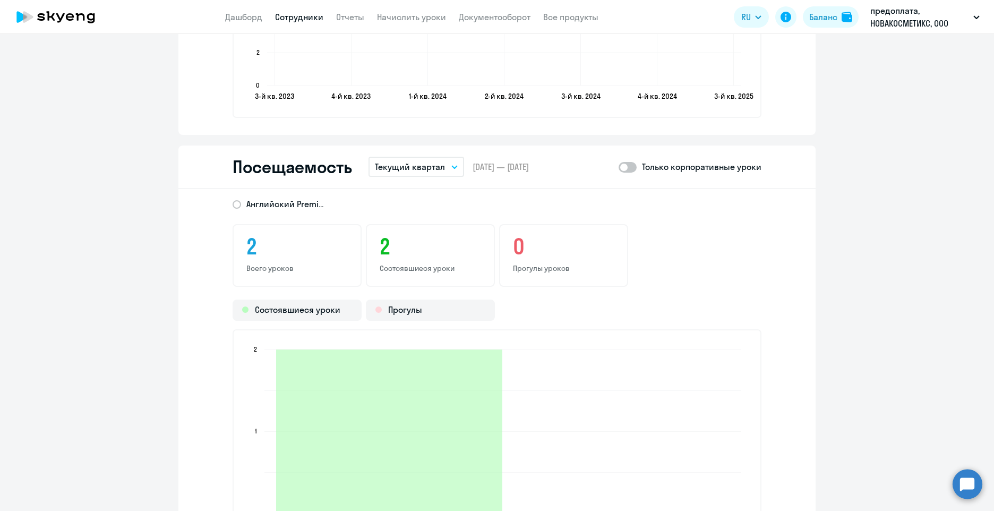
click at [439, 165] on p "Текущий квартал" at bounding box center [410, 166] width 70 height 13
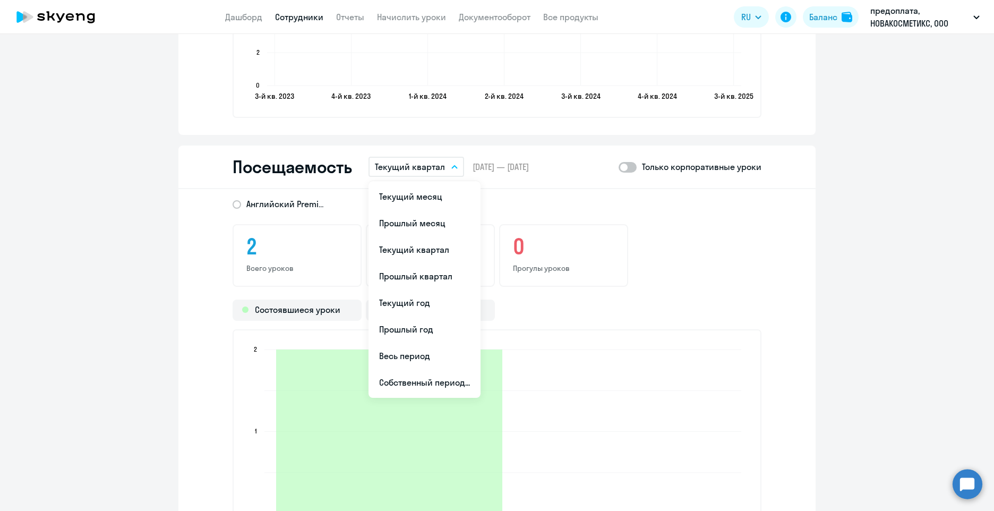
drag, startPoint x: 437, startPoint y: 301, endPoint x: 441, endPoint y: 294, distance: 8.8
click at [436, 301] on li "Текущий год" at bounding box center [425, 302] width 112 height 27
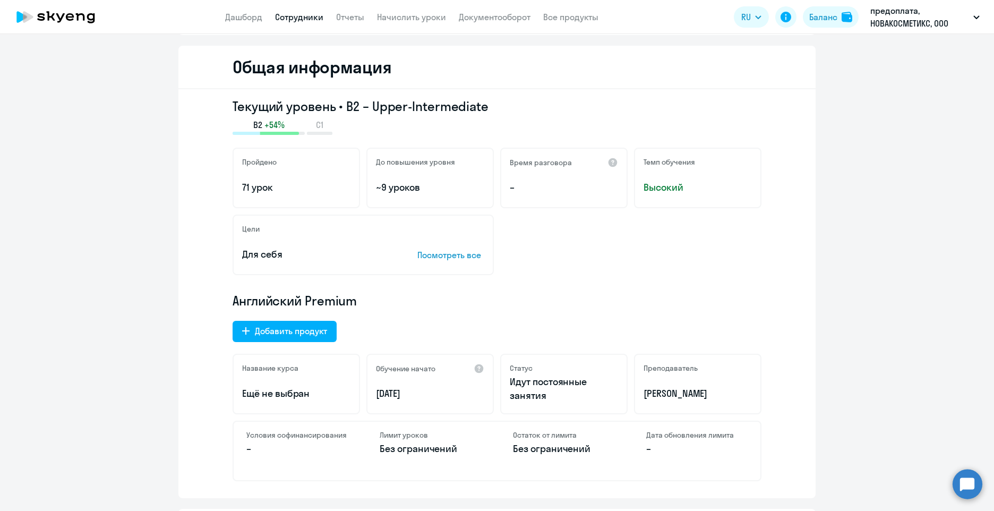
scroll to position [0, 0]
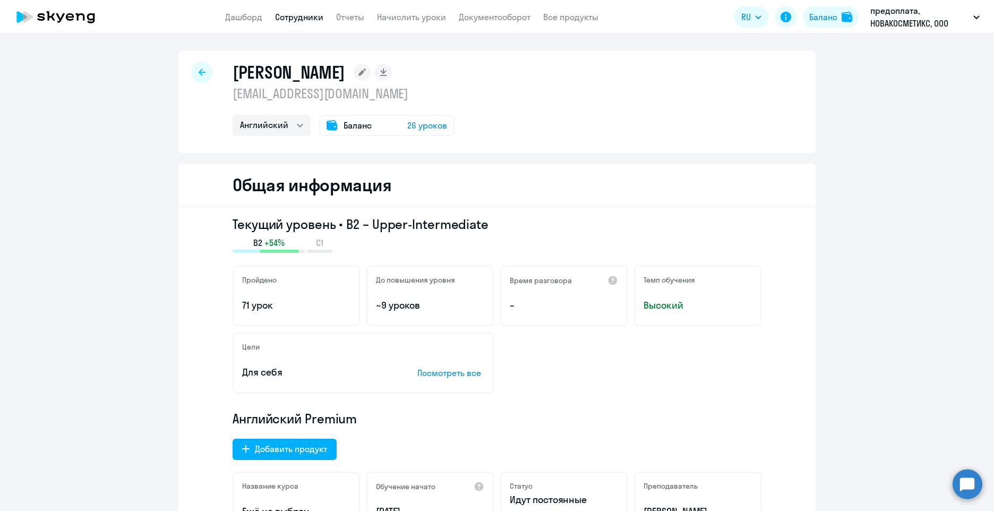
click at [303, 16] on link "Сотрудники" at bounding box center [299, 17] width 48 height 11
select select "30"
